Goal: Transaction & Acquisition: Purchase product/service

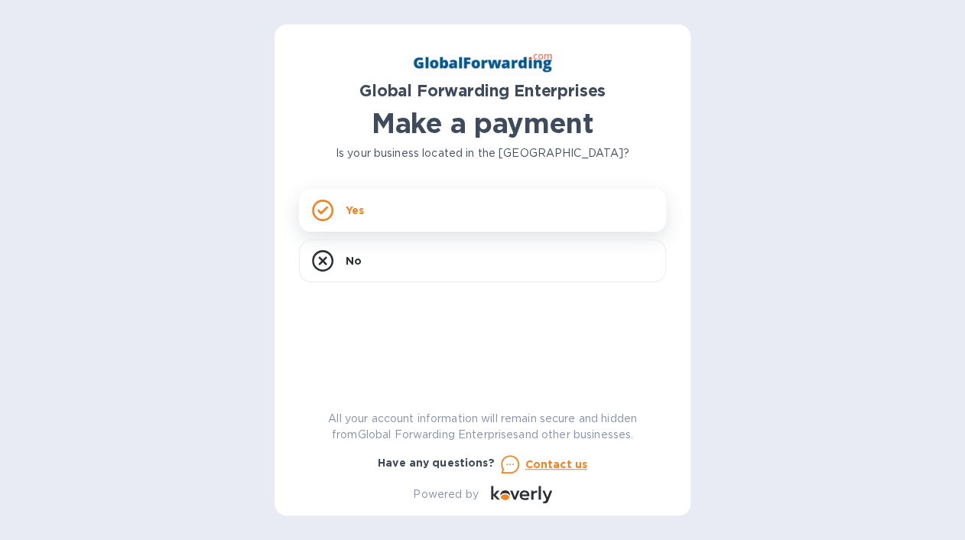
click at [367, 213] on div "Yes" at bounding box center [482, 210] width 367 height 43
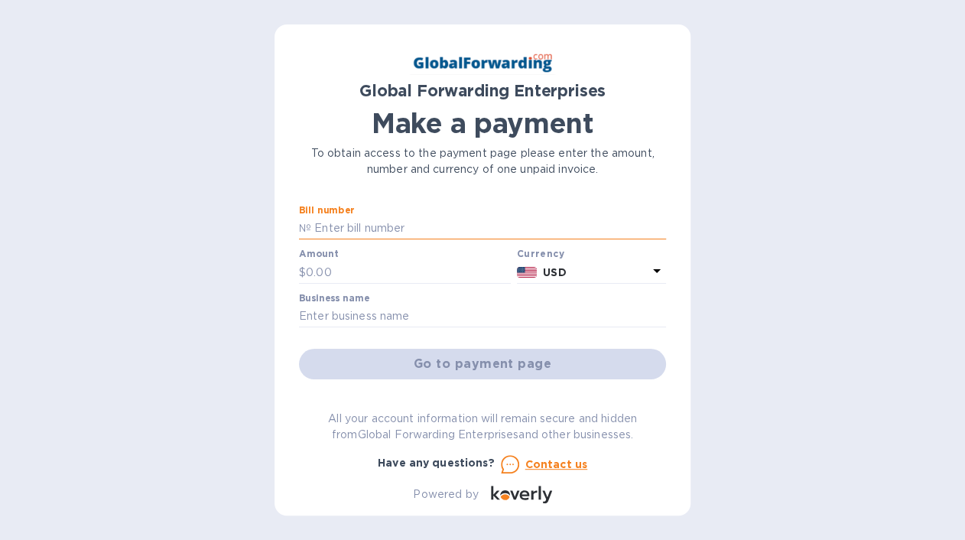
click at [425, 228] on input "text" at bounding box center [488, 228] width 355 height 23
paste input "Invoice #: 79648091"
click at [368, 227] on input "Invoice #: 79648091" at bounding box center [488, 228] width 355 height 23
type input "79648091"
click at [375, 266] on input "text" at bounding box center [408, 272] width 205 height 23
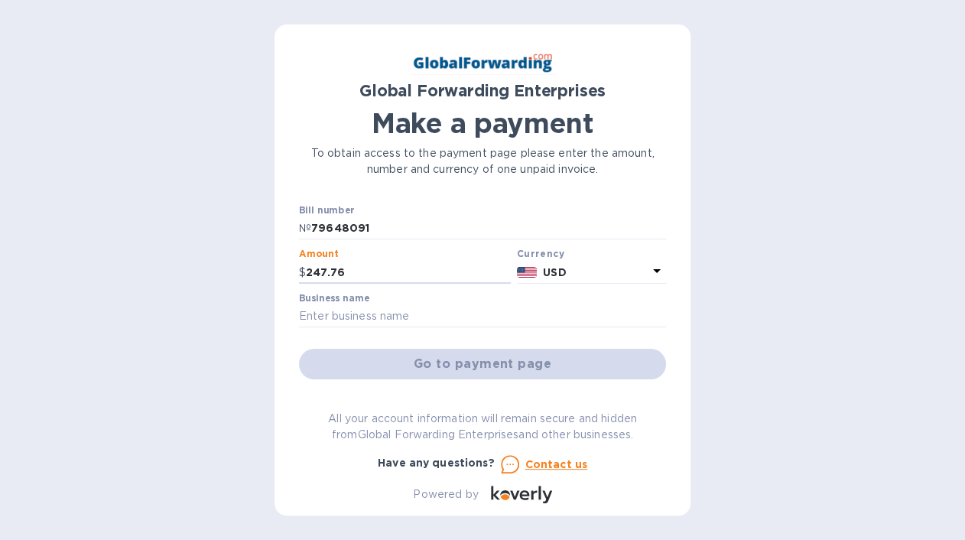
type input "247.76"
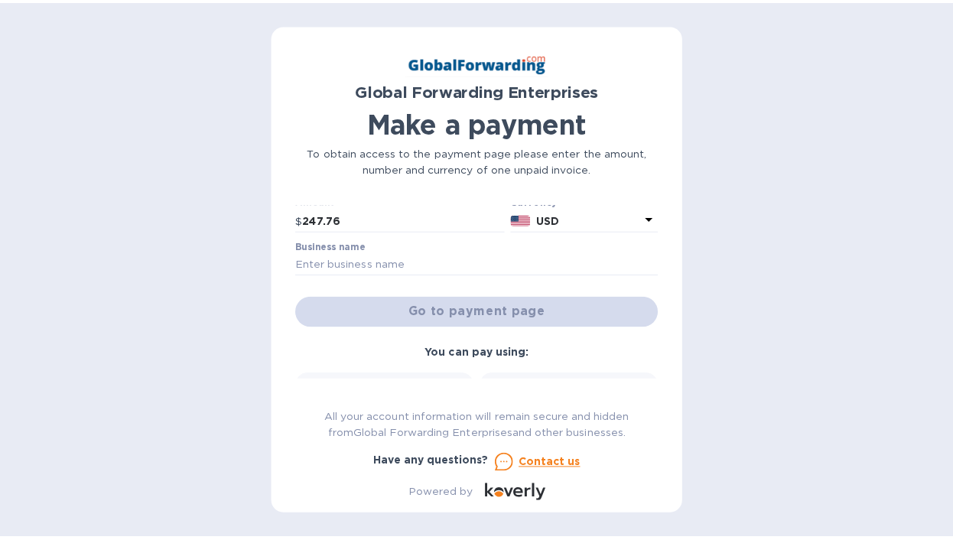
scroll to position [76, 0]
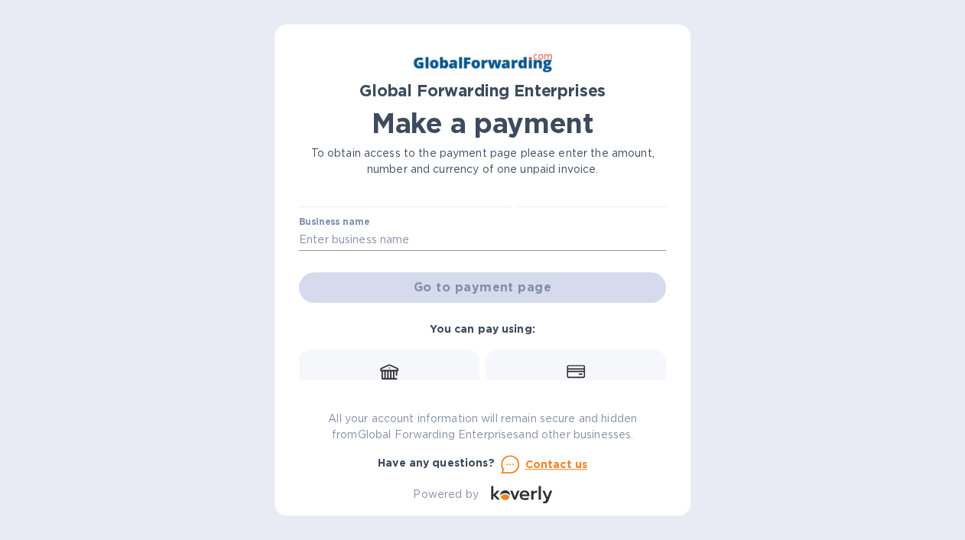
click at [428, 240] on input "text" at bounding box center [482, 240] width 367 height 23
type input "INDIAN RIVER LOGISTICS"
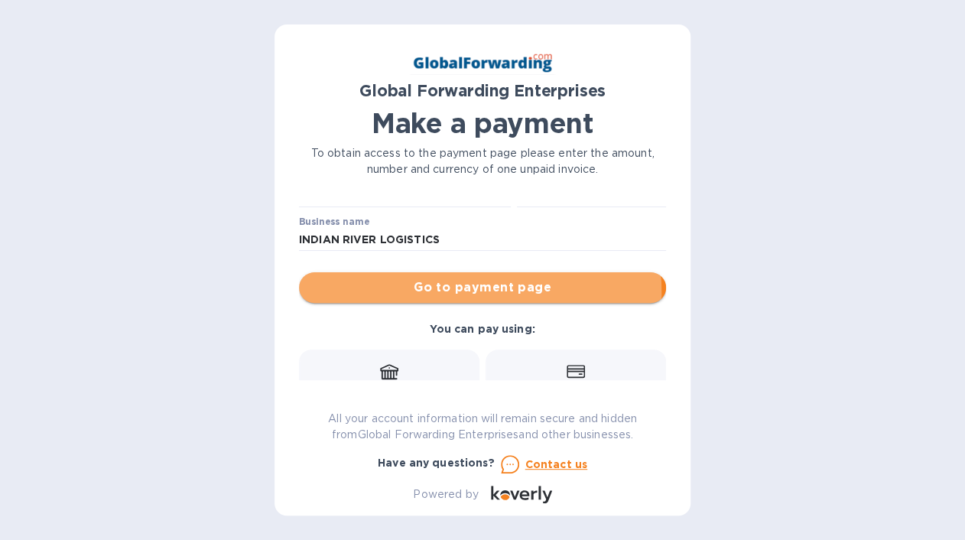
click at [477, 291] on span "Go to payment page" at bounding box center [482, 287] width 343 height 18
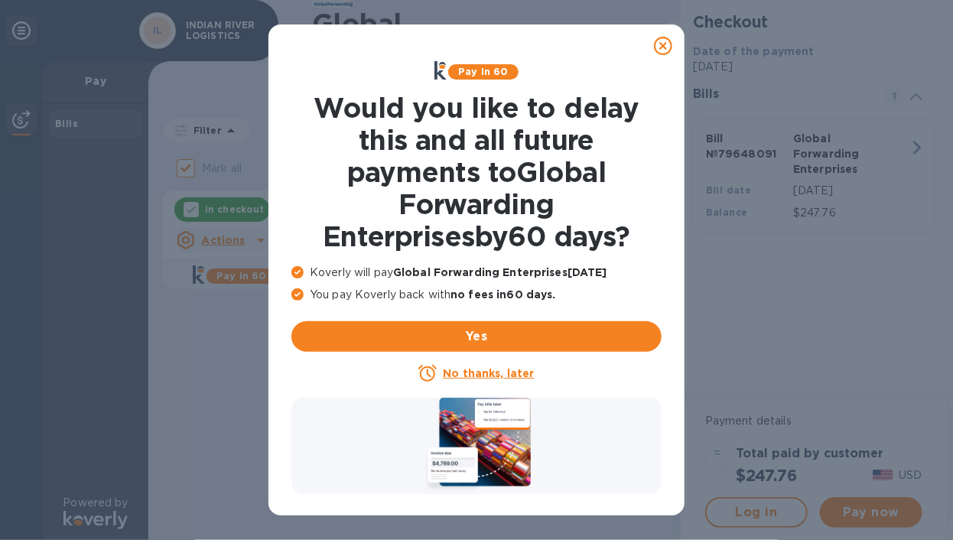
click at [464, 374] on u "No thanks, later" at bounding box center [488, 373] width 91 height 12
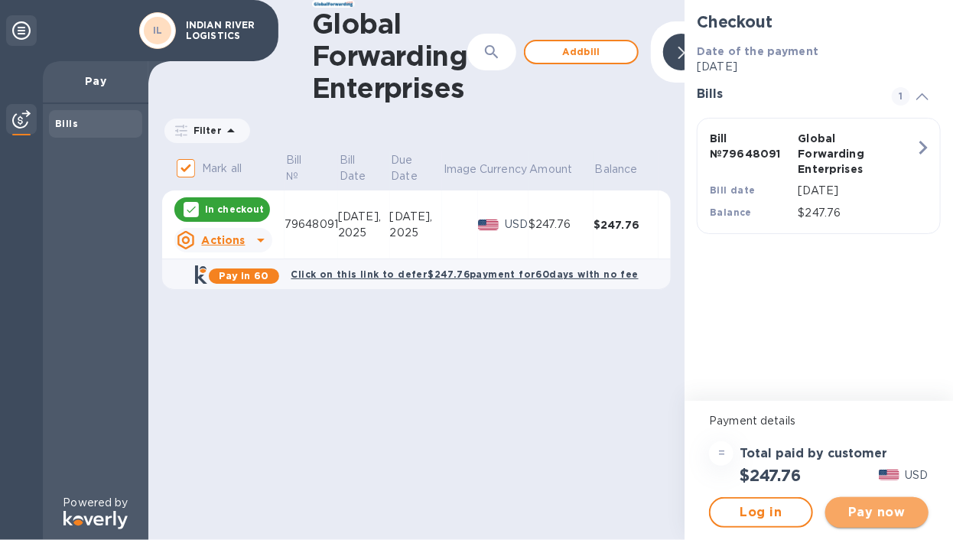
click at [866, 512] on span "Pay now" at bounding box center [877, 512] width 79 height 18
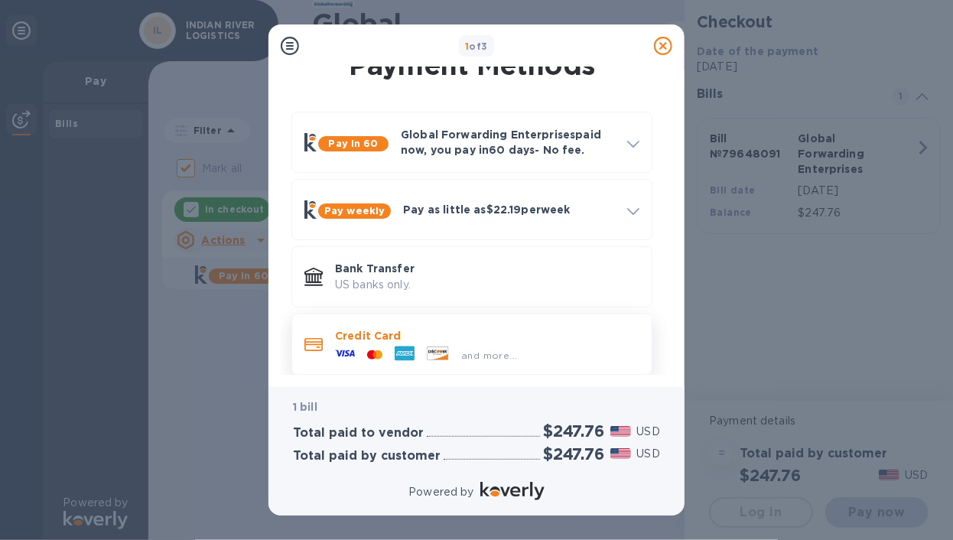
scroll to position [34, 0]
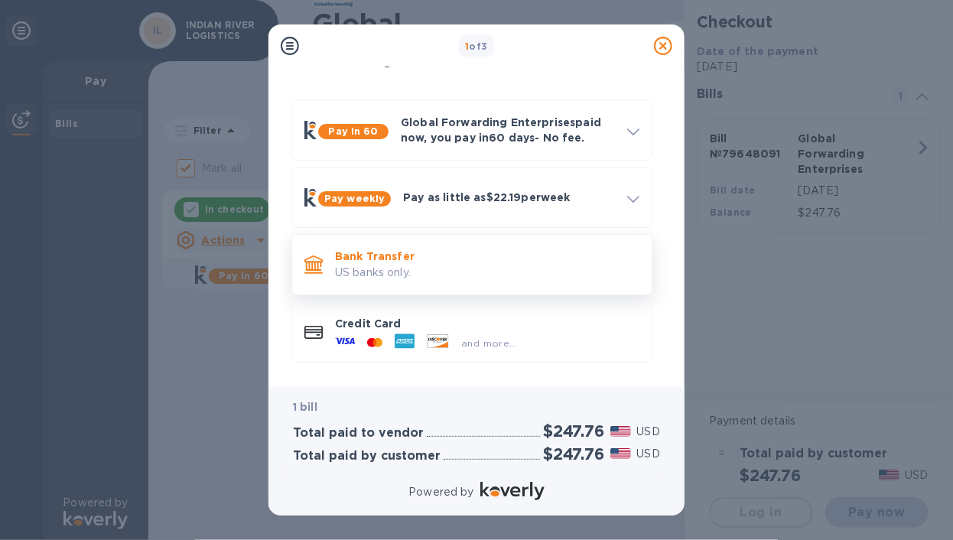
click at [376, 257] on p "Bank Transfer" at bounding box center [487, 256] width 304 height 15
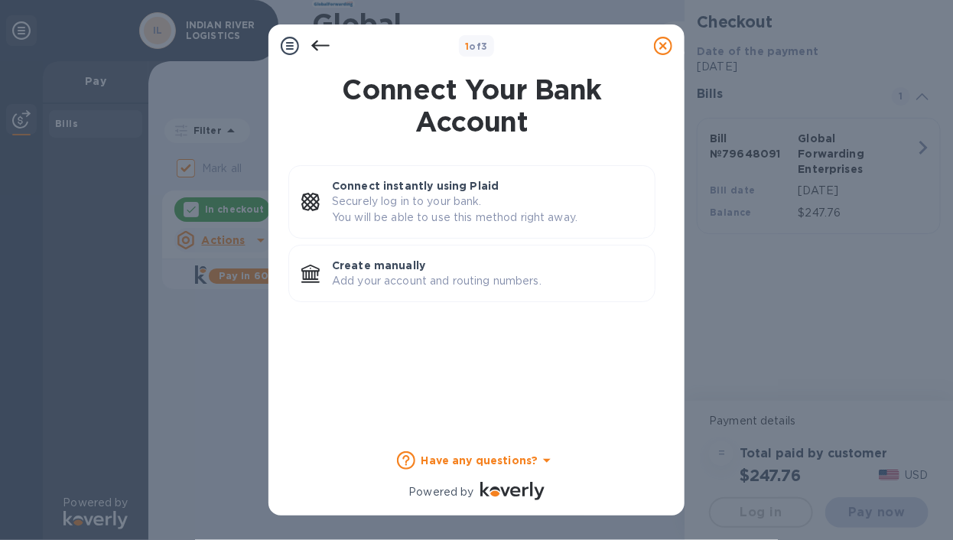
scroll to position [0, 0]
click at [398, 267] on p "Create manually" at bounding box center [487, 265] width 311 height 15
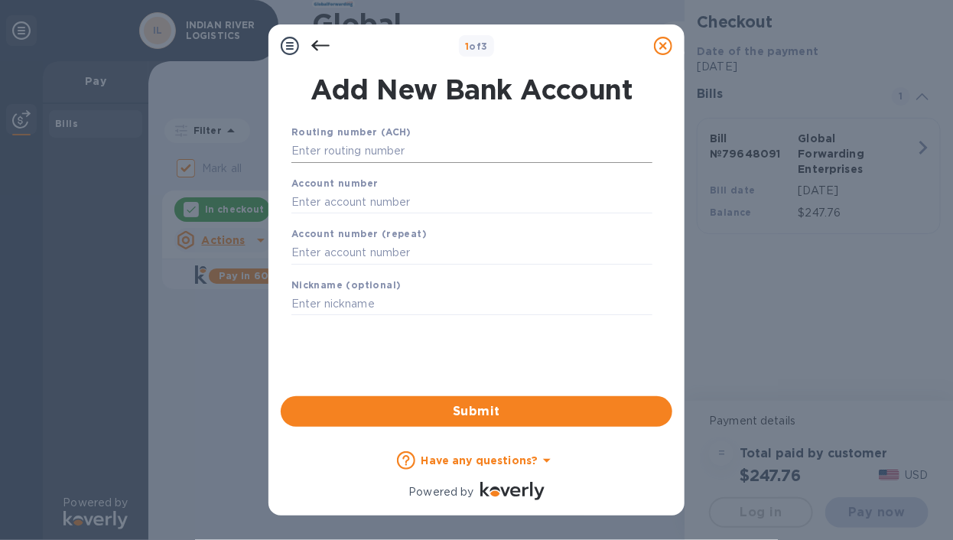
click at [385, 147] on input "text" at bounding box center [471, 151] width 361 height 23
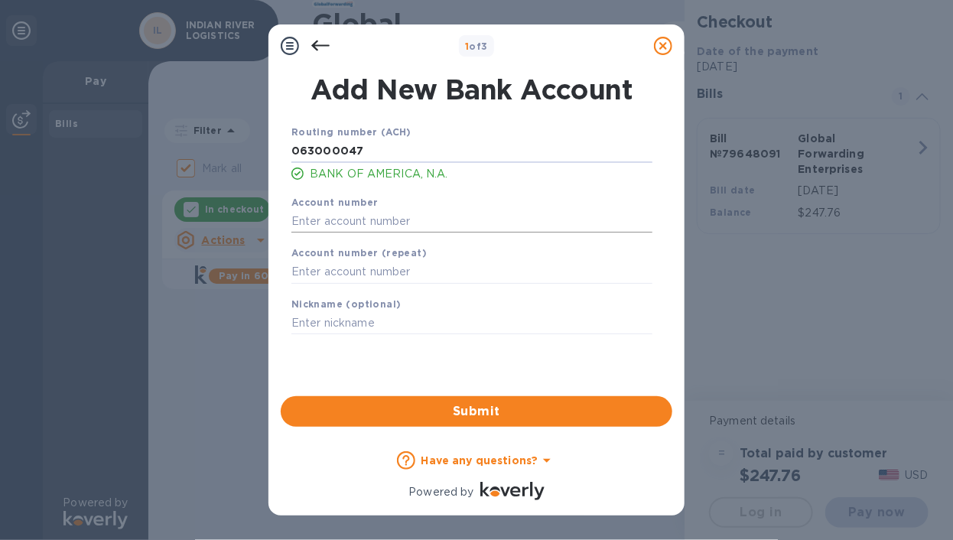
type input "063000047"
click at [376, 224] on input "text" at bounding box center [471, 221] width 361 height 23
type input "898051776346"
click at [384, 275] on input "text" at bounding box center [471, 272] width 361 height 23
type input "898051776346"
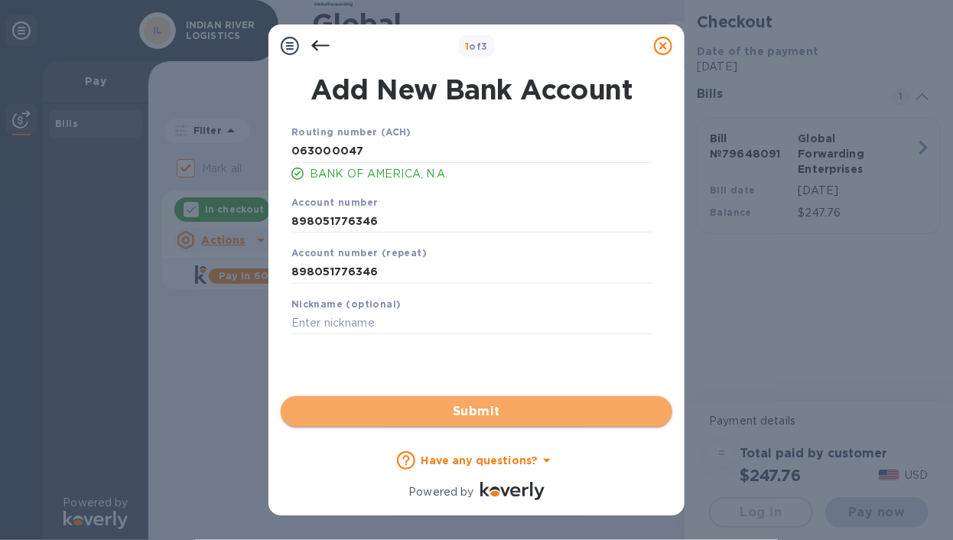
click at [497, 408] on span "Submit" at bounding box center [476, 411] width 367 height 18
